Goal: Use online tool/utility: Use online tool/utility

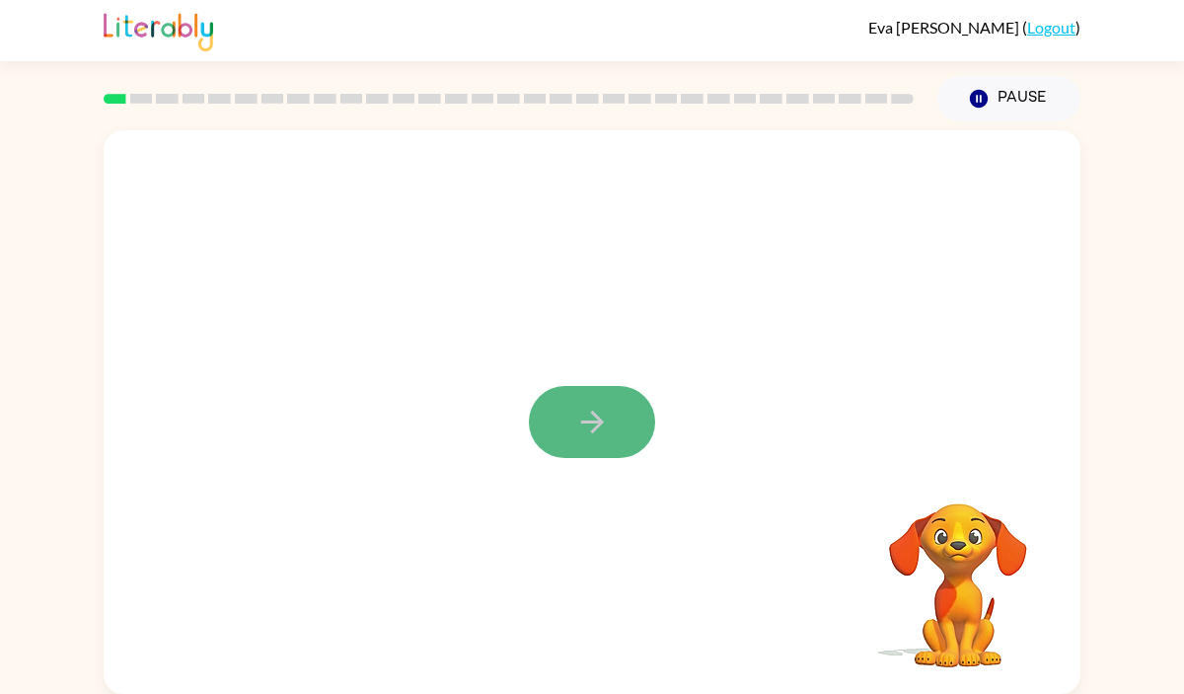
click at [593, 429] on icon "button" at bounding box center [591, 422] width 23 height 23
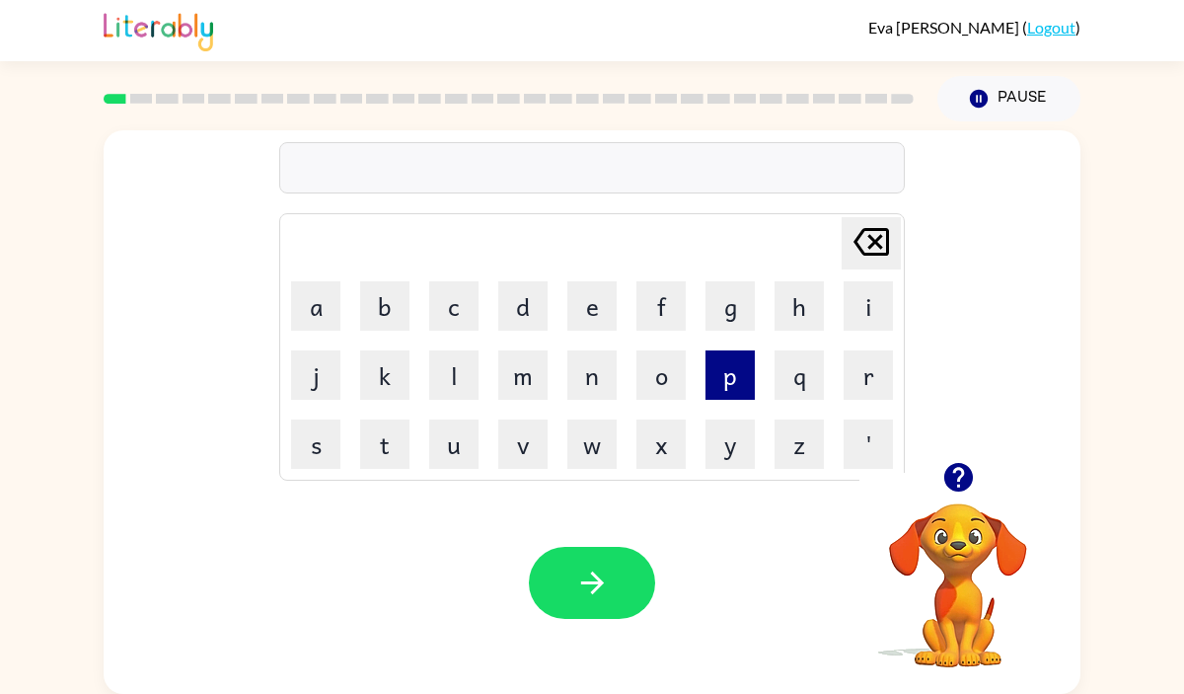
click at [733, 382] on button "p" at bounding box center [730, 374] width 49 height 49
click at [589, 293] on button "e" at bounding box center [591, 305] width 49 height 49
type button "e"
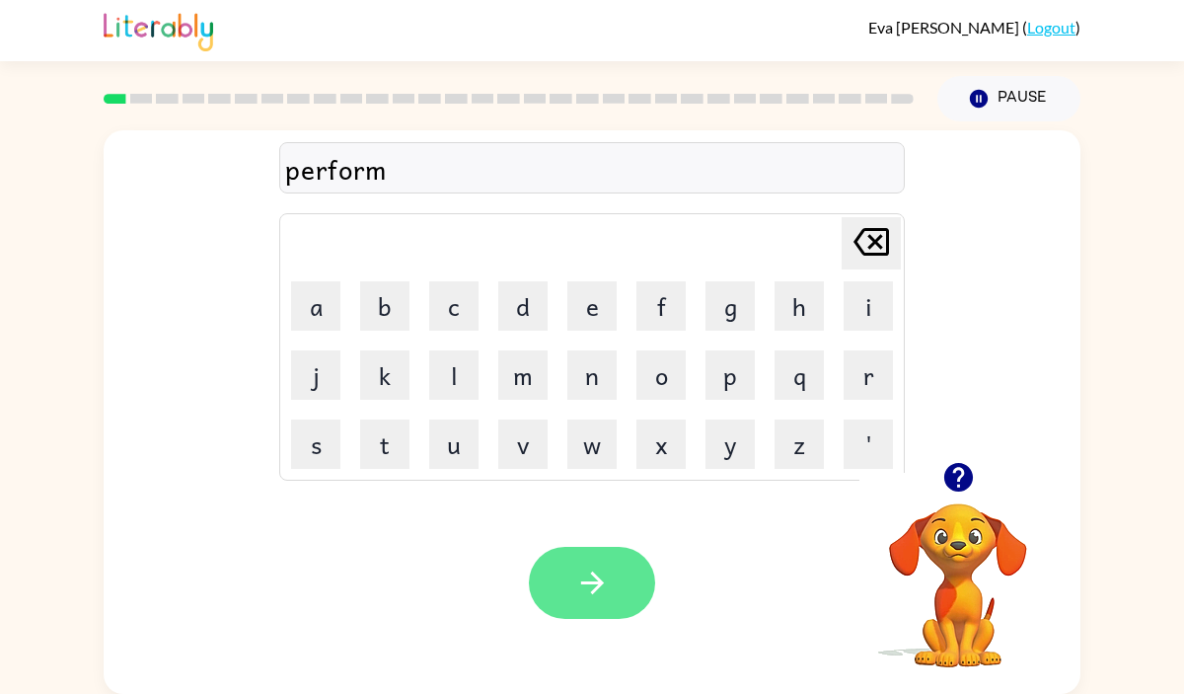
click at [602, 597] on icon "button" at bounding box center [592, 582] width 35 height 35
click at [604, 568] on icon "button" at bounding box center [592, 582] width 35 height 35
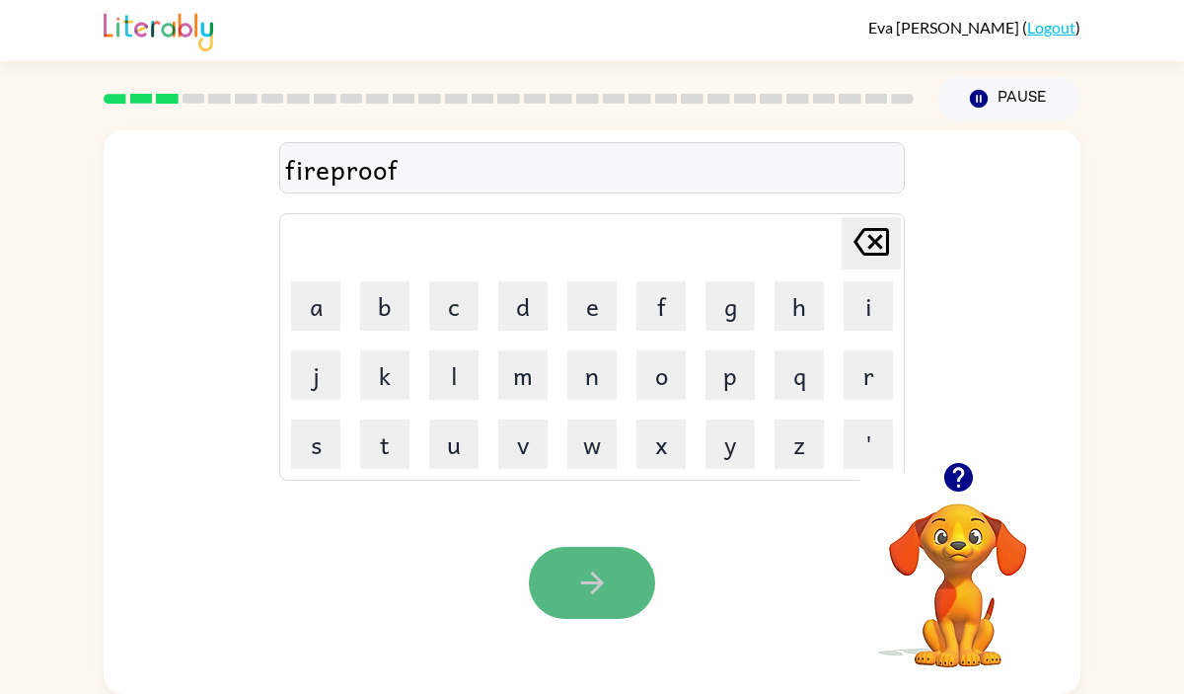
click at [620, 585] on button "button" at bounding box center [592, 583] width 126 height 72
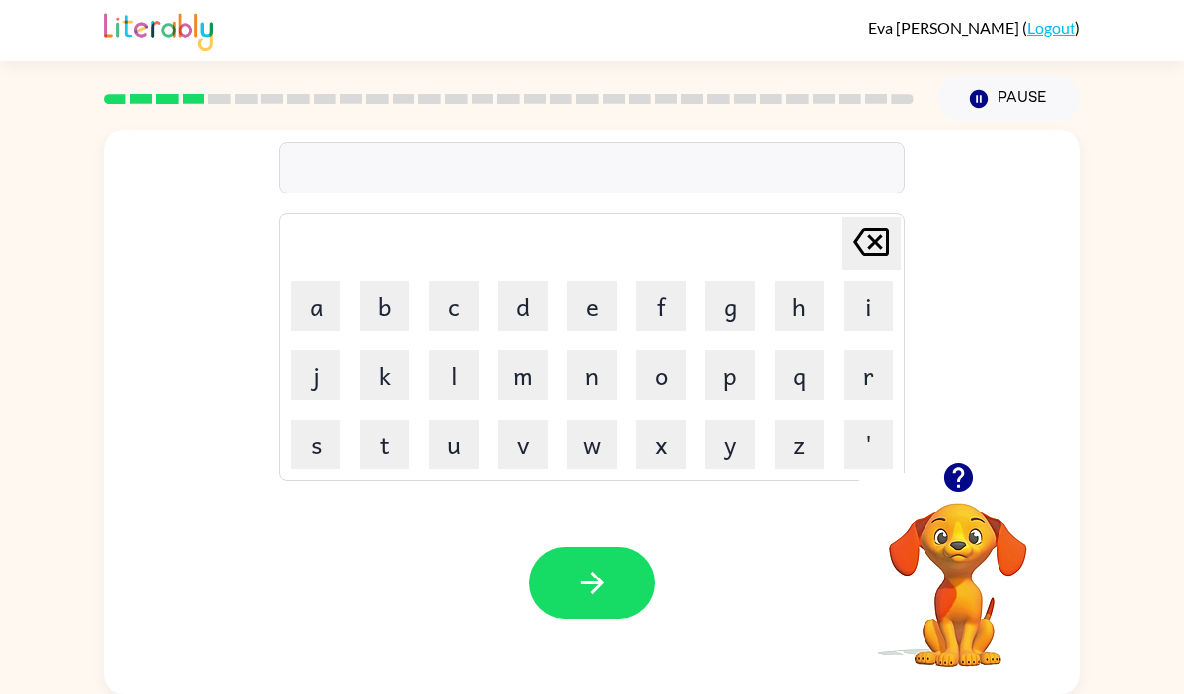
click at [789, 169] on div at bounding box center [592, 167] width 626 height 51
click at [576, 600] on button "button" at bounding box center [592, 583] width 126 height 72
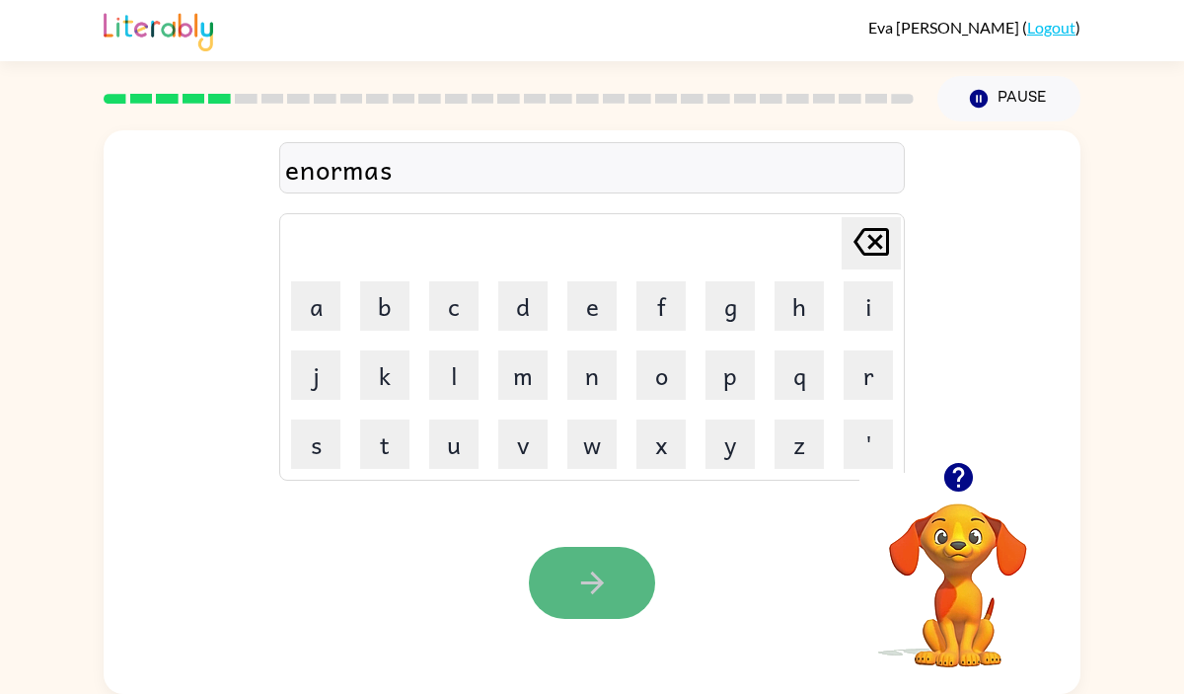
click at [634, 575] on button "button" at bounding box center [592, 583] width 126 height 72
click at [578, 580] on icon "button" at bounding box center [592, 582] width 35 height 35
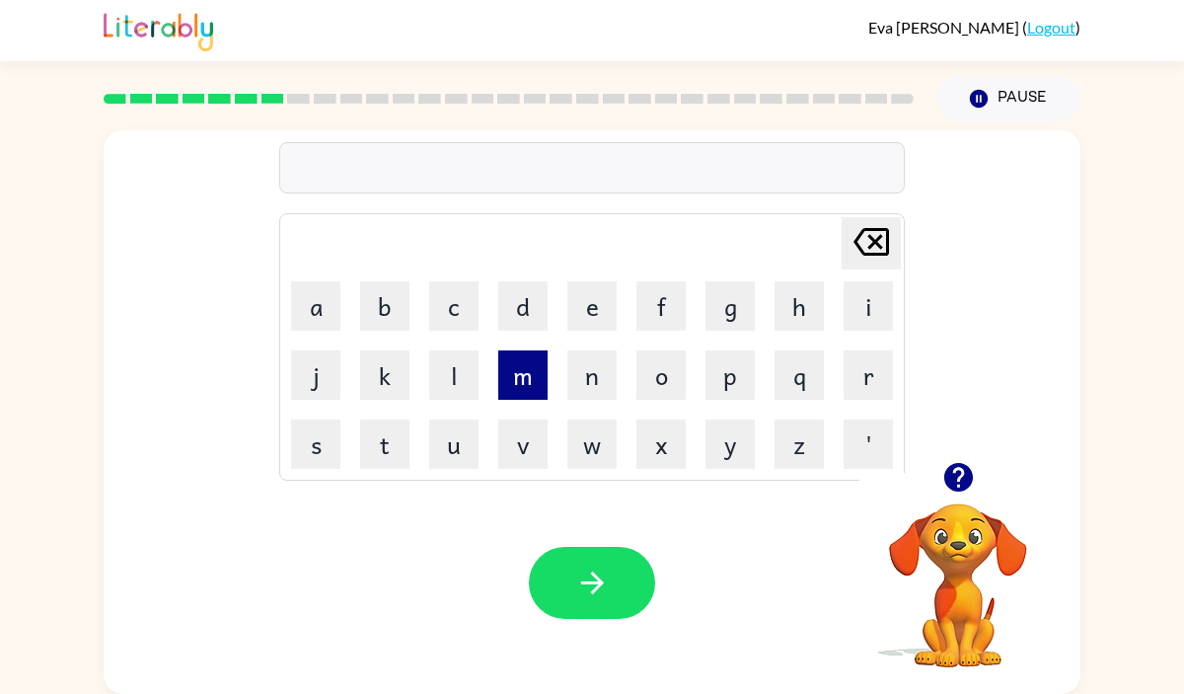
click at [517, 371] on button "m" at bounding box center [522, 374] width 49 height 49
click at [326, 309] on button "a" at bounding box center [315, 305] width 49 height 49
type button "a"
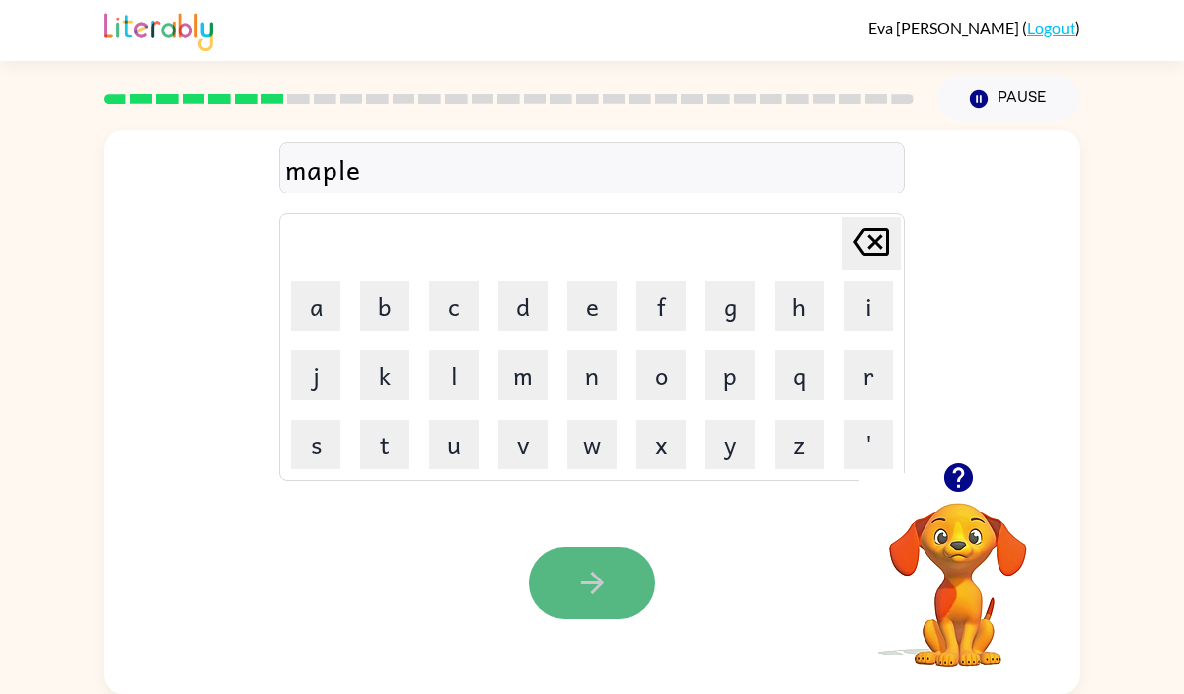
click at [576, 584] on icon "button" at bounding box center [592, 582] width 35 height 35
click at [406, 165] on div at bounding box center [592, 167] width 626 height 51
click at [607, 592] on icon "button" at bounding box center [592, 582] width 35 height 35
click at [587, 582] on icon "button" at bounding box center [591, 582] width 23 height 23
click at [608, 593] on icon "button" at bounding box center [592, 582] width 35 height 35
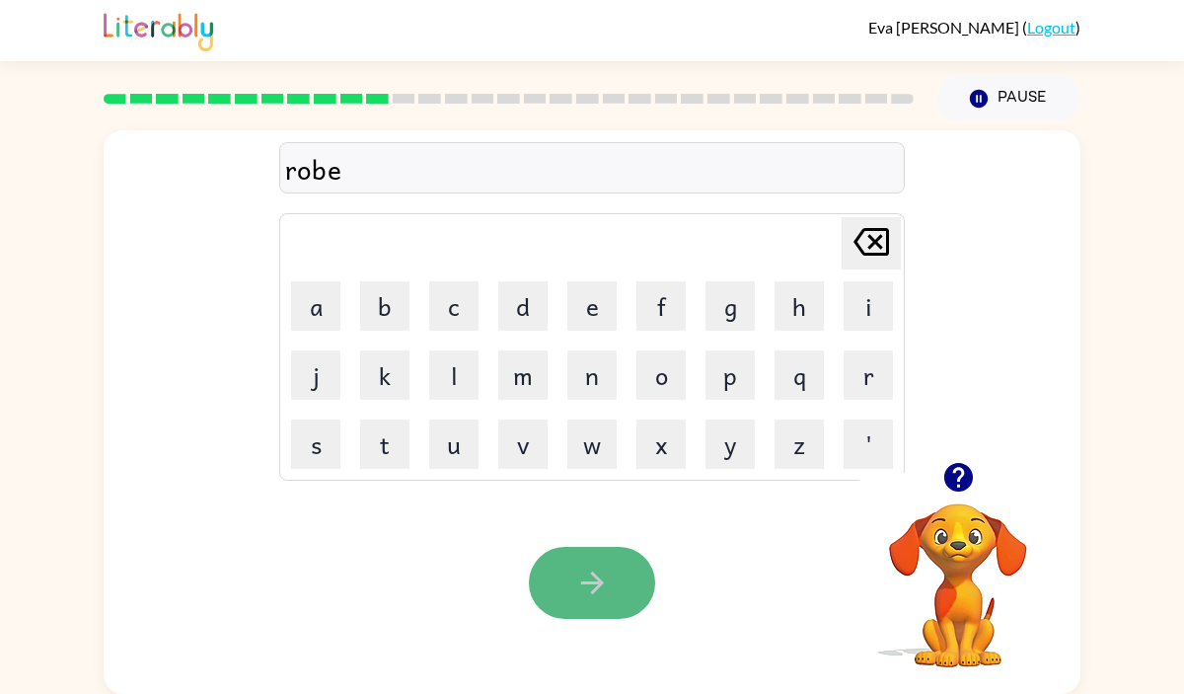
click at [593, 591] on icon "button" at bounding box center [591, 582] width 23 height 23
click at [593, 598] on icon "button" at bounding box center [592, 582] width 35 height 35
click at [623, 579] on button "button" at bounding box center [592, 583] width 126 height 72
click at [584, 563] on button "button" at bounding box center [592, 583] width 126 height 72
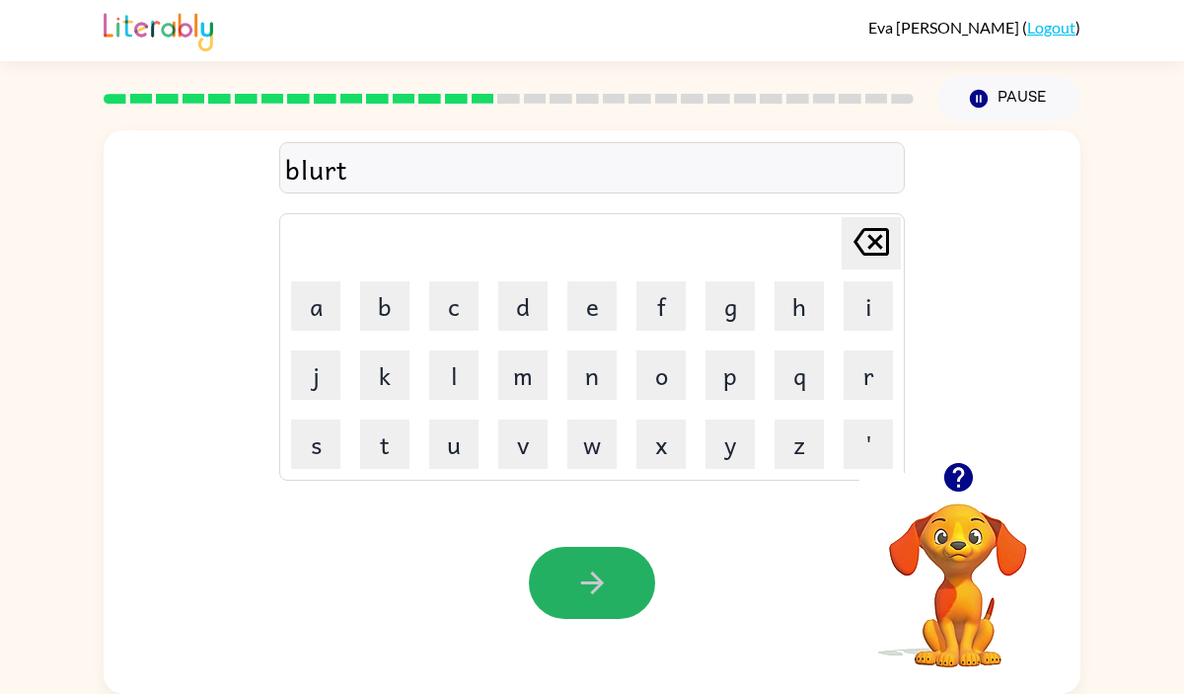
click at [587, 565] on icon "button" at bounding box center [592, 582] width 35 height 35
click at [598, 565] on icon "button" at bounding box center [592, 582] width 35 height 35
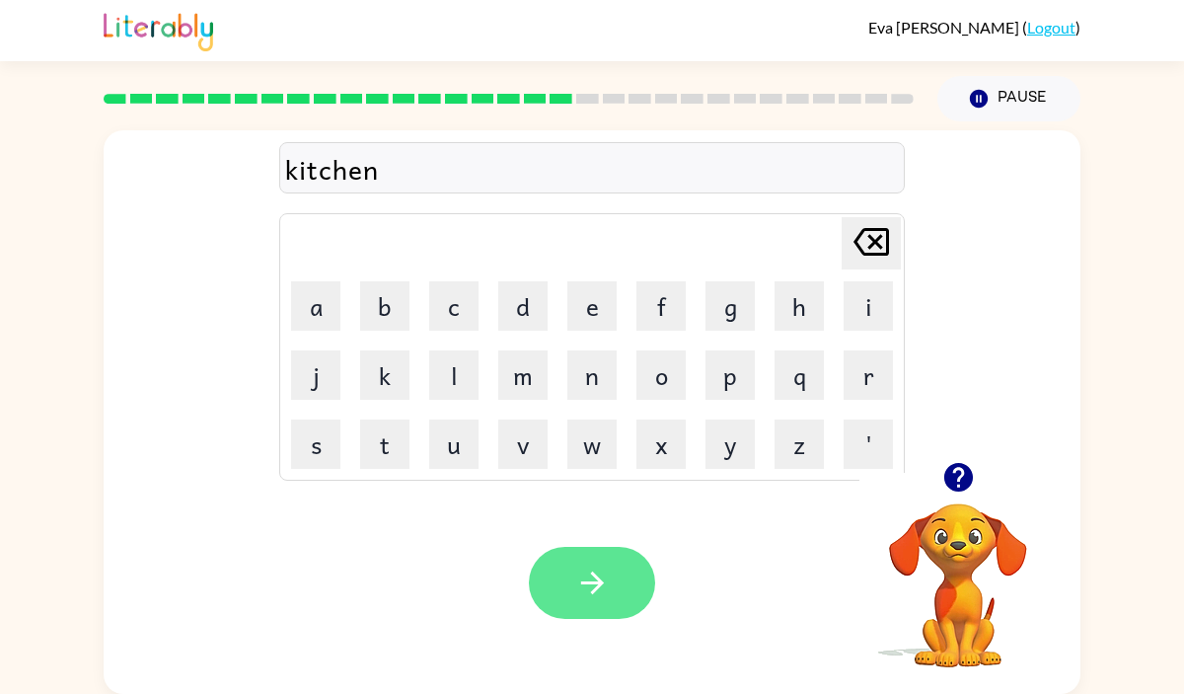
click at [582, 595] on icon "button" at bounding box center [592, 582] width 35 height 35
click at [595, 578] on icon "button" at bounding box center [591, 582] width 23 height 23
click at [626, 585] on button "button" at bounding box center [592, 583] width 126 height 72
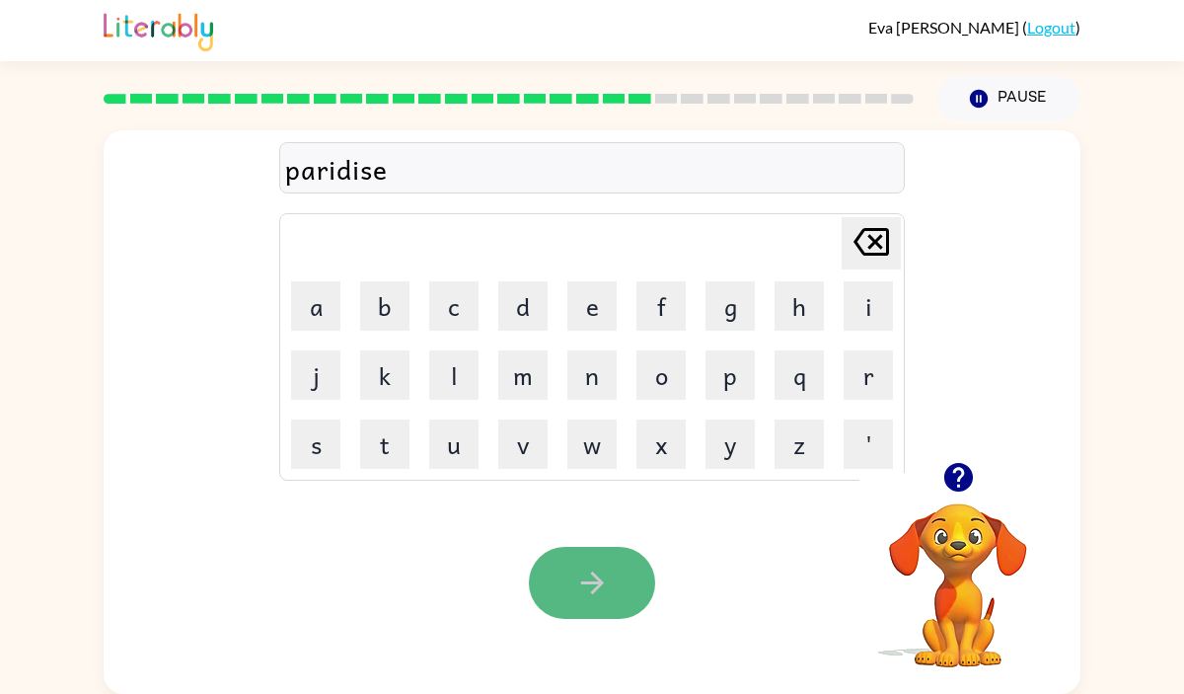
click at [628, 584] on button "button" at bounding box center [592, 583] width 126 height 72
click at [583, 591] on icon "button" at bounding box center [592, 582] width 35 height 35
click at [578, 581] on icon "button" at bounding box center [592, 582] width 35 height 35
click at [590, 565] on icon "button" at bounding box center [592, 582] width 35 height 35
click at [613, 594] on button "button" at bounding box center [592, 583] width 126 height 72
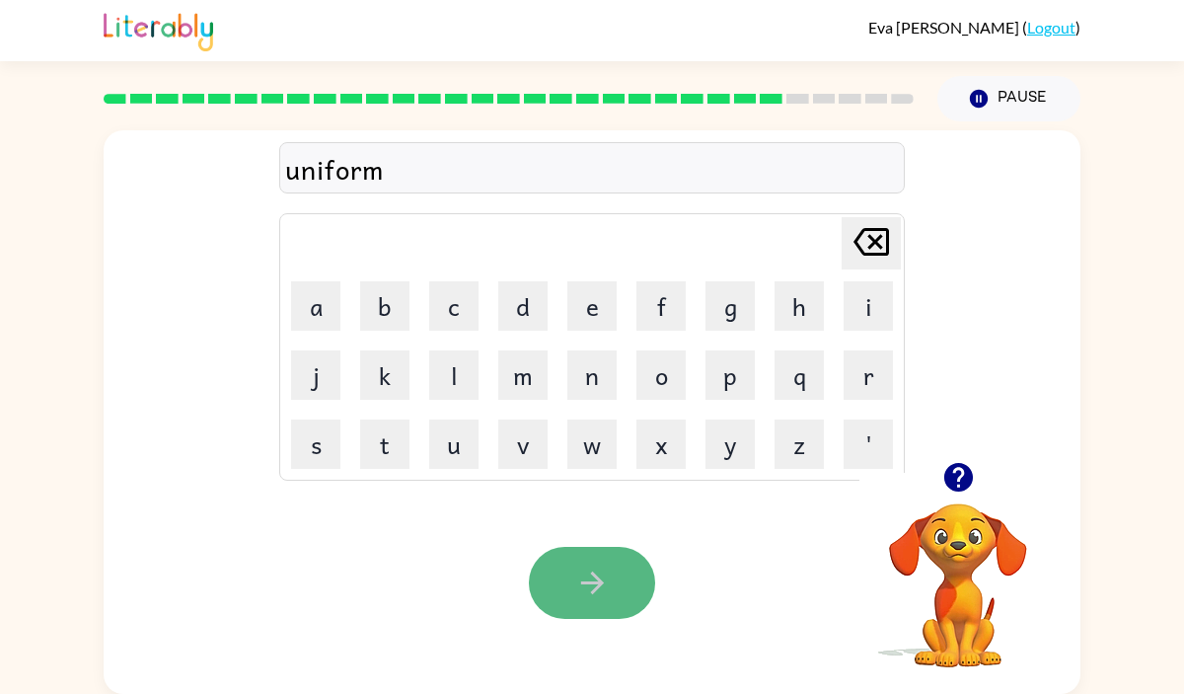
click at [591, 593] on icon "button" at bounding box center [592, 582] width 35 height 35
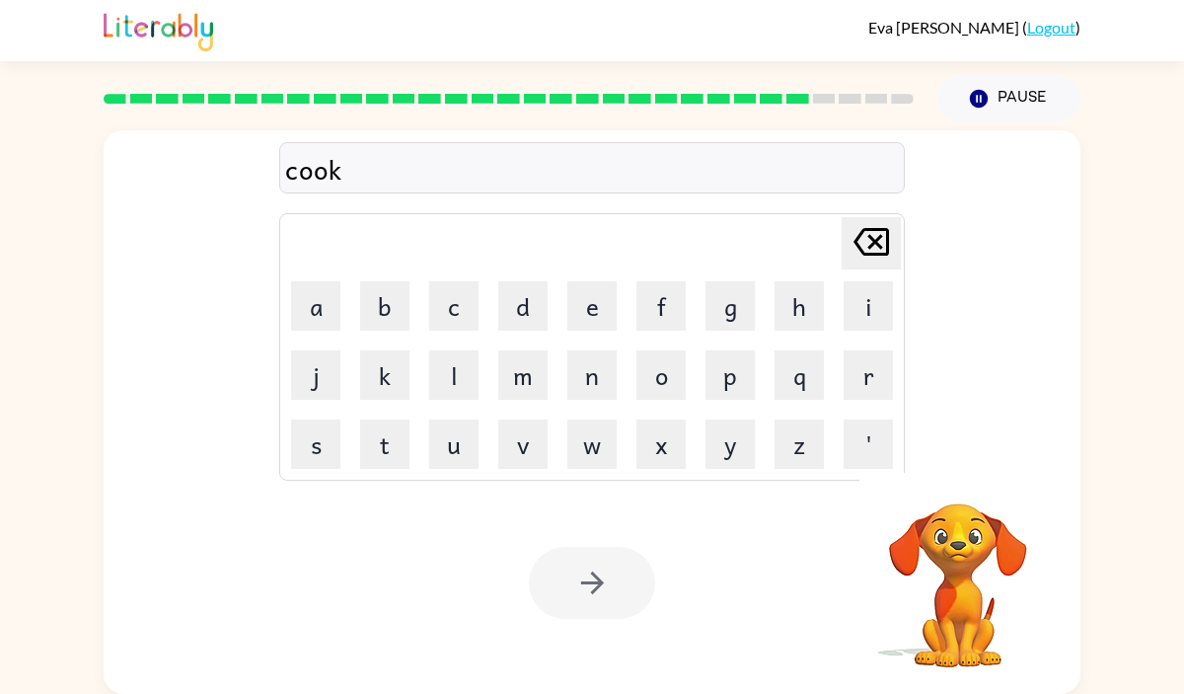
click at [628, 574] on div at bounding box center [592, 583] width 126 height 72
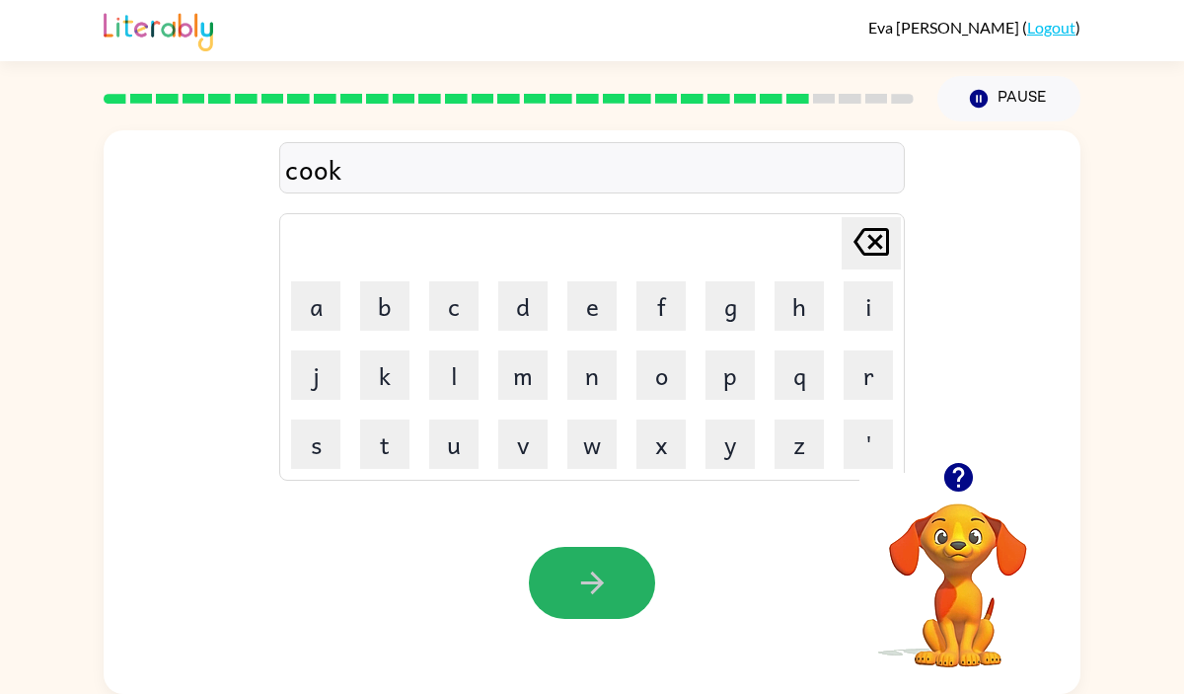
click at [628, 574] on button "button" at bounding box center [592, 583] width 126 height 72
click at [608, 573] on icon "button" at bounding box center [592, 582] width 35 height 35
click at [583, 563] on button "button" at bounding box center [592, 583] width 126 height 72
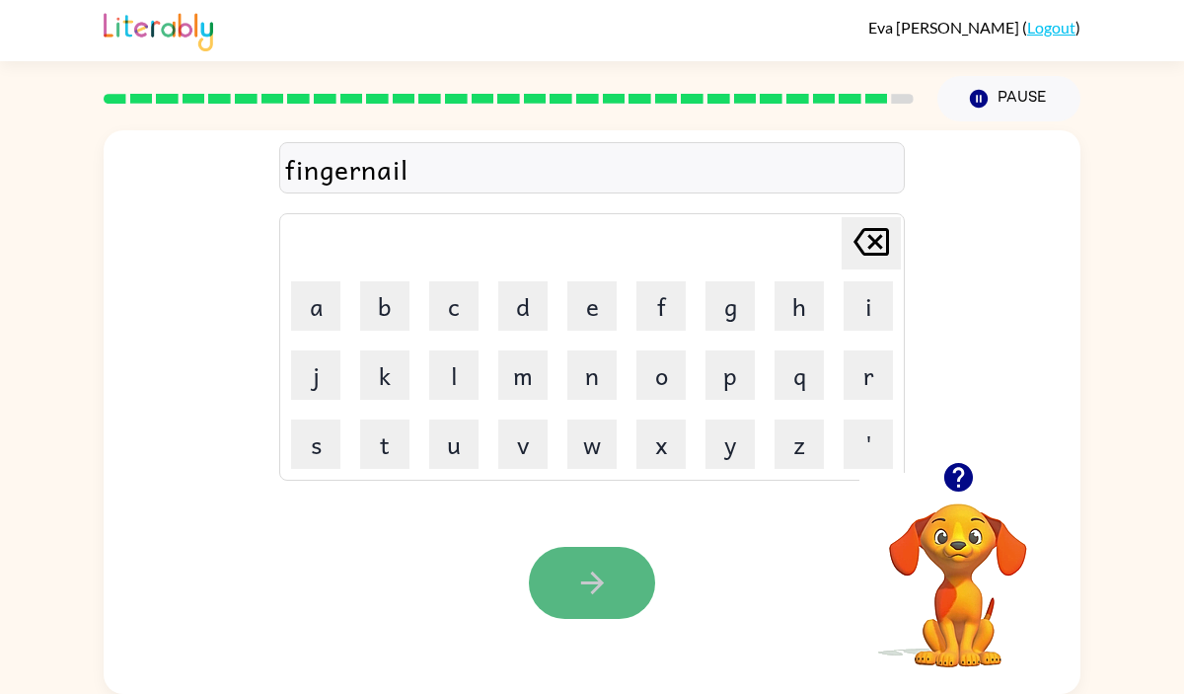
click at [580, 563] on button "button" at bounding box center [592, 583] width 126 height 72
